Goal: Navigation & Orientation: Find specific page/section

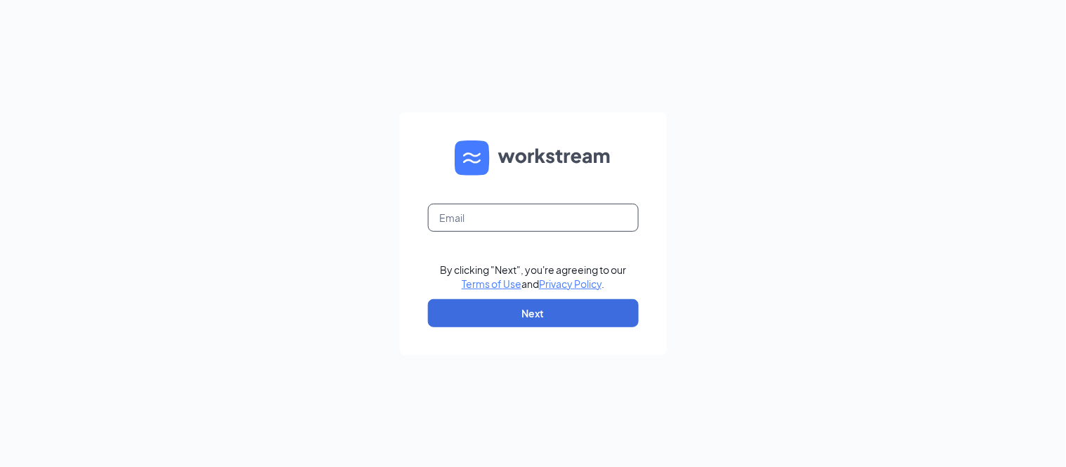
click at [560, 216] on input "text" at bounding box center [533, 218] width 211 height 28
type input "[EMAIL_ADDRESS][DOMAIN_NAME]"
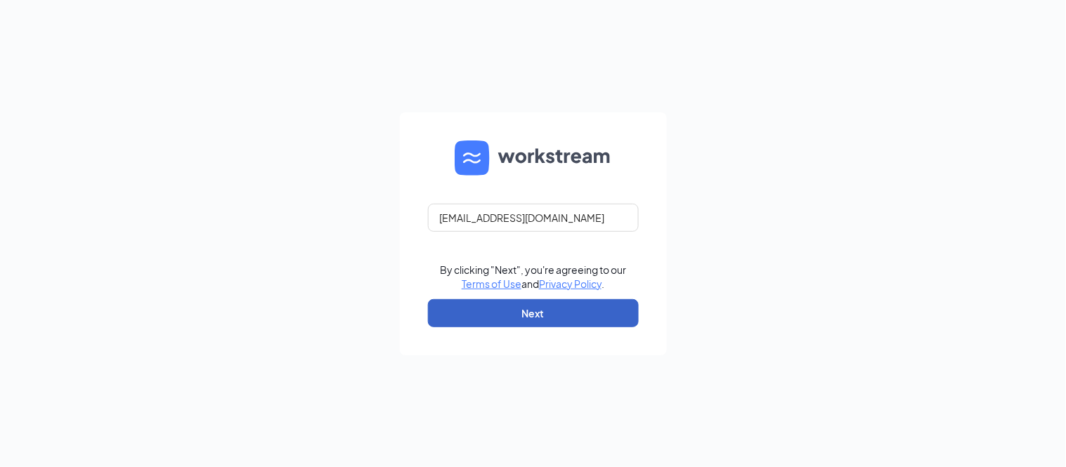
click at [586, 308] on button "Next" at bounding box center [533, 313] width 211 height 28
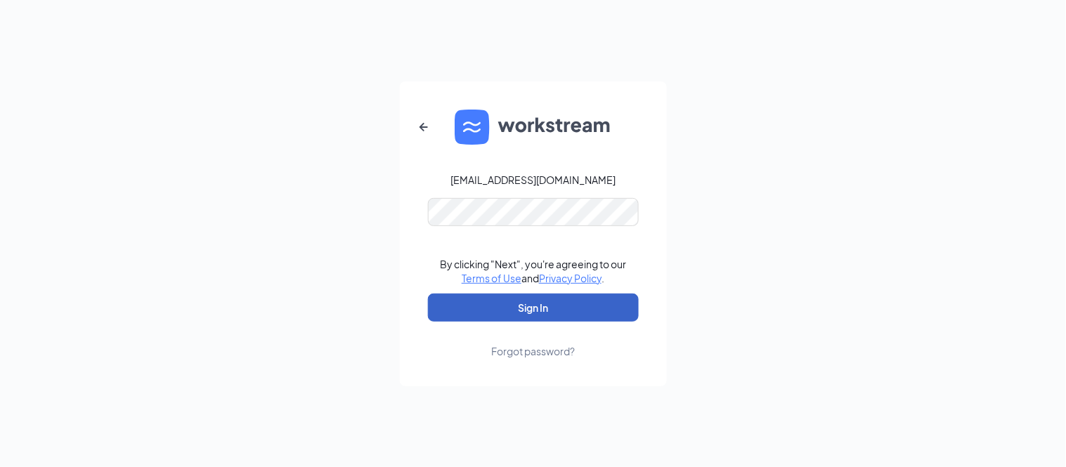
click at [580, 309] on button "Sign In" at bounding box center [533, 308] width 211 height 28
click at [572, 314] on button "Sign In" at bounding box center [533, 308] width 211 height 28
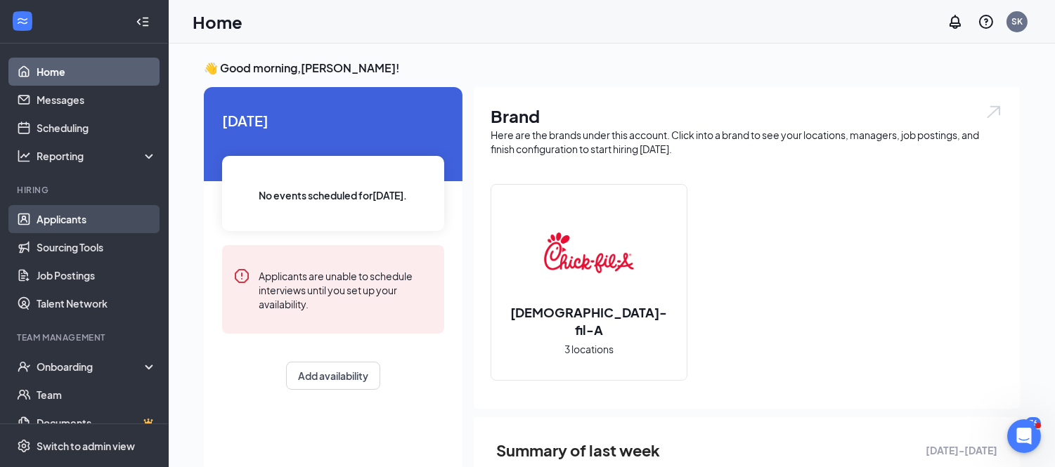
click at [68, 215] on link "Applicants" at bounding box center [97, 219] width 120 height 28
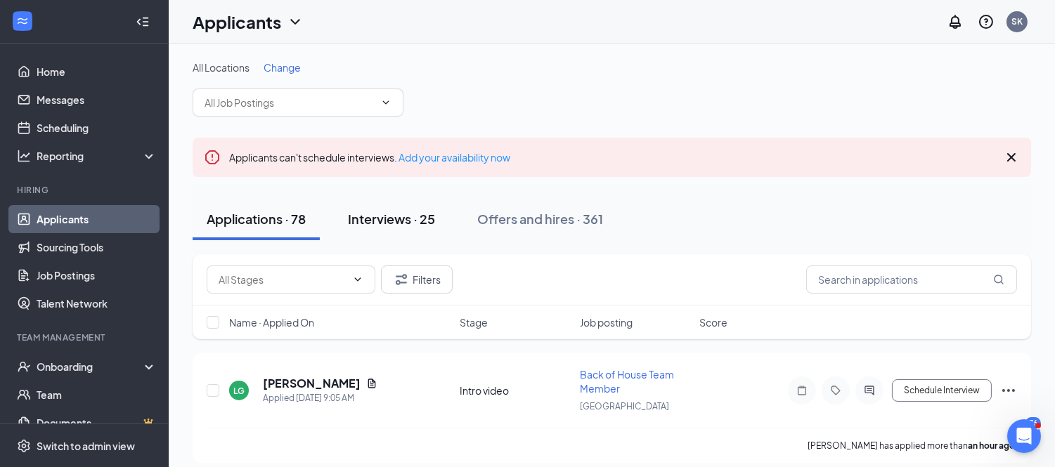
click at [419, 225] on div "Interviews · 25" at bounding box center [391, 219] width 87 height 18
